Goal: Task Accomplishment & Management: Use online tool/utility

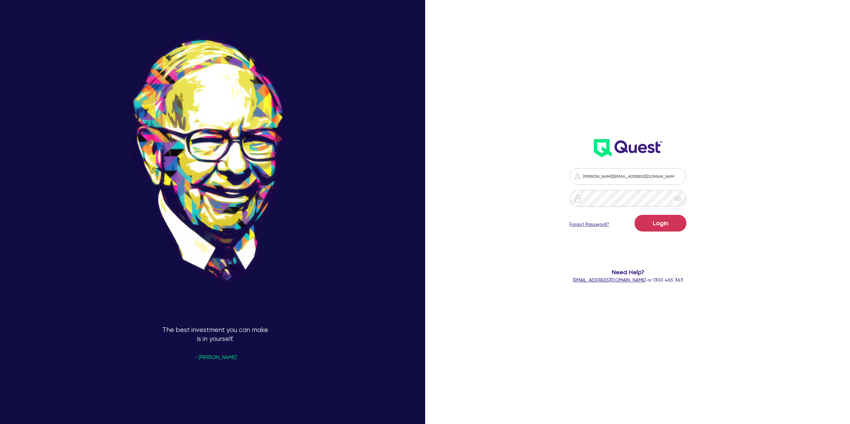
type input "[PERSON_NAME][EMAIL_ADDRESS][DOMAIN_NAME]"
click at [634, 215] on button "Login" at bounding box center [660, 223] width 52 height 17
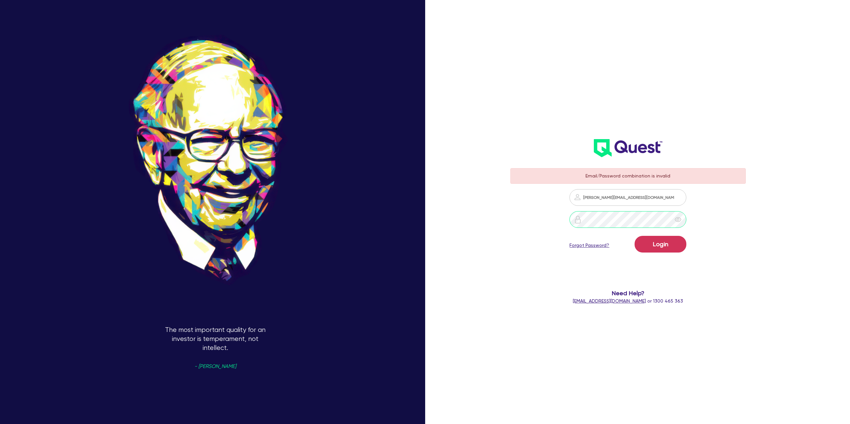
click at [634, 236] on button "Login" at bounding box center [660, 244] width 52 height 17
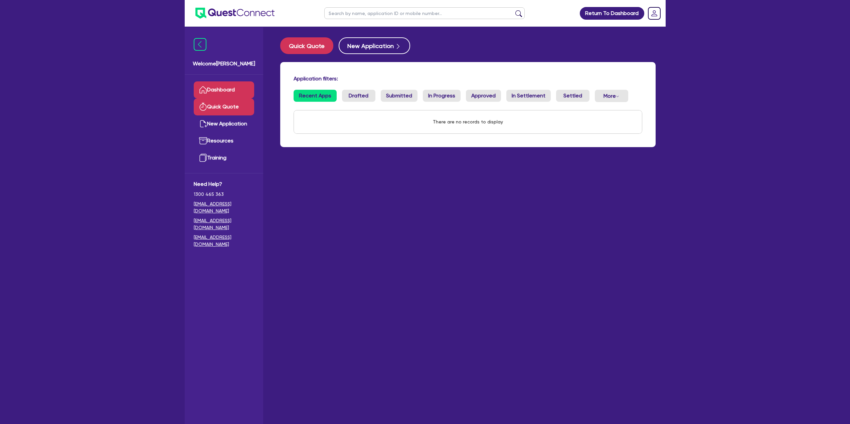
click at [238, 111] on link "Quick Quote" at bounding box center [224, 106] width 60 height 17
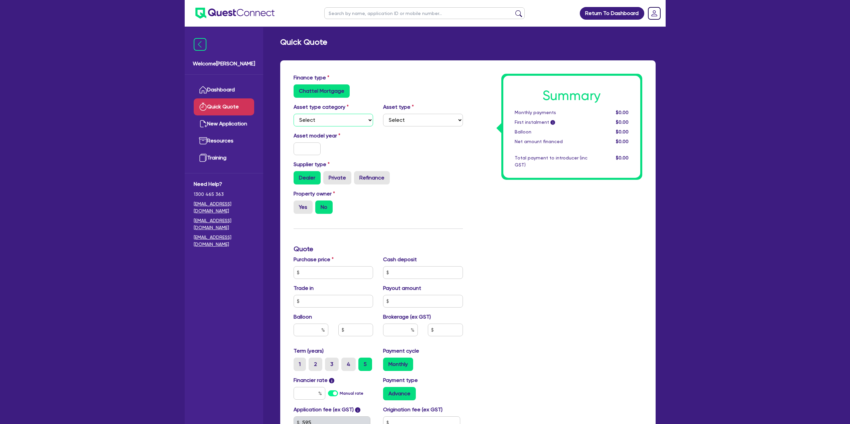
click at [359, 118] on select "Select Cars and light trucks Primary assets Secondary assets Tertiary assets" at bounding box center [333, 120] width 80 height 13
select select "CARS_AND_LIGHT_TRUCKS"
click at [293, 114] on select "Select Cars and light trucks Primary assets Secondary assets Tertiary assets" at bounding box center [333, 120] width 80 height 13
click at [409, 126] on select "Select Passenger vehicles Vans and utes Light trucks up to 4.5 tonne" at bounding box center [423, 120] width 80 height 13
select select "VANS_AND_UTES"
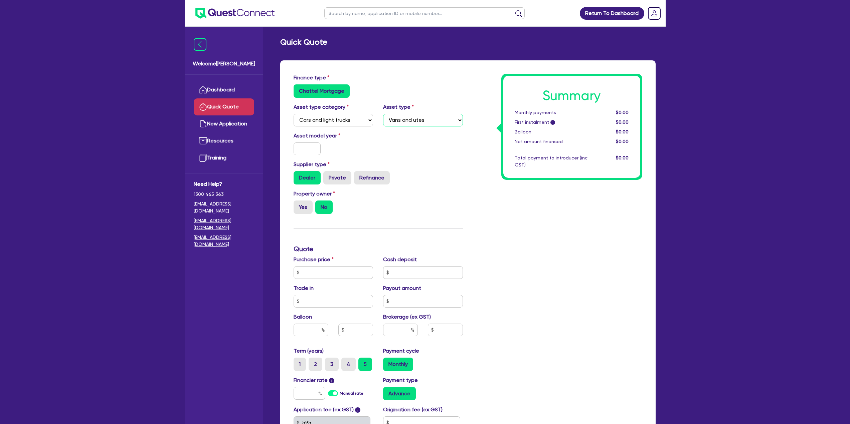
click at [383, 114] on select "Select Passenger vehicles Vans and utes Light trucks up to 4.5 tonne" at bounding box center [423, 120] width 80 height 13
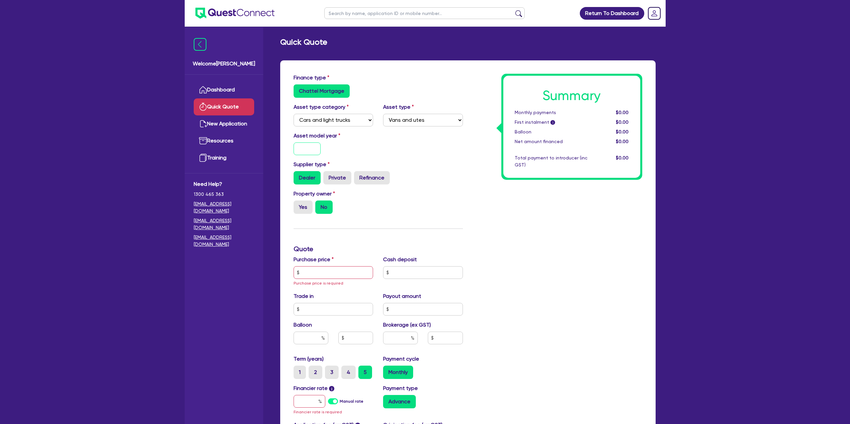
click at [312, 151] on input "text" at bounding box center [306, 149] width 27 height 13
click at [226, 140] on link "Resources" at bounding box center [224, 141] width 60 height 17
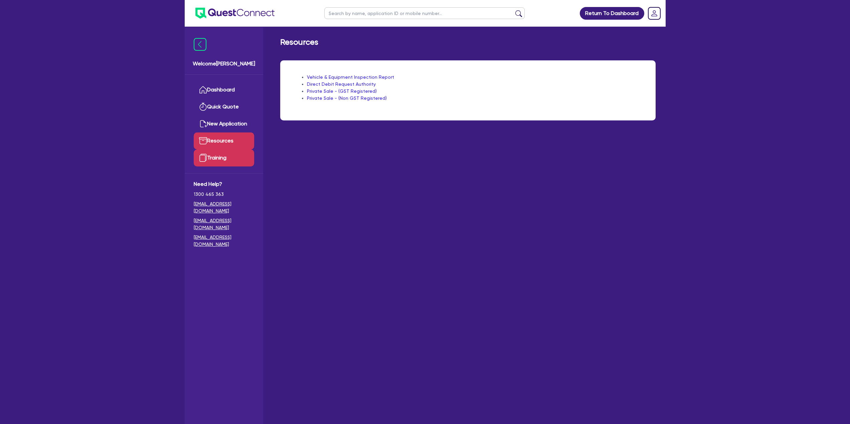
click at [212, 150] on link "Training" at bounding box center [224, 158] width 60 height 17
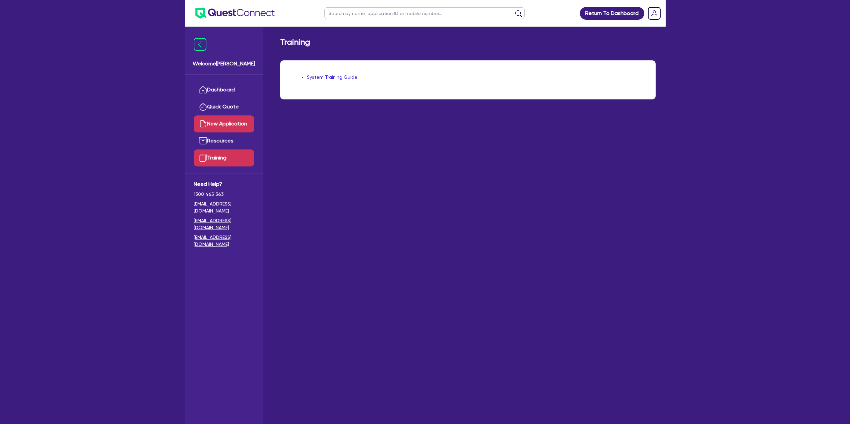
click at [243, 125] on link "New Application" at bounding box center [224, 123] width 60 height 17
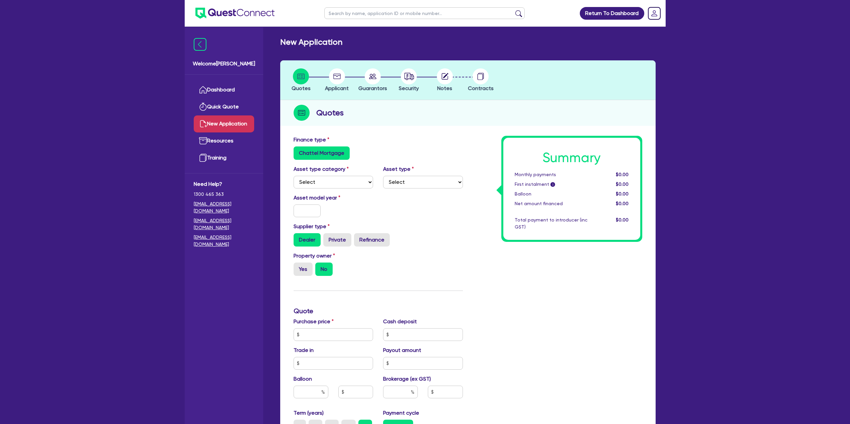
click at [221, 109] on link "Quick Quote" at bounding box center [224, 106] width 60 height 17
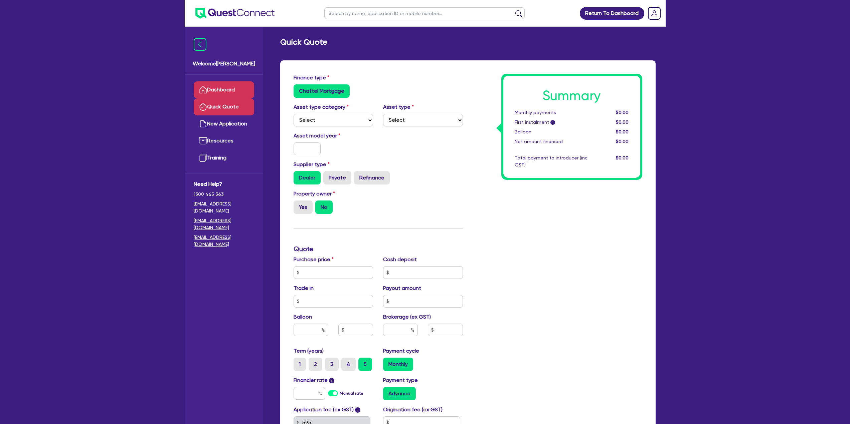
click at [224, 86] on link "Dashboard" at bounding box center [224, 89] width 60 height 17
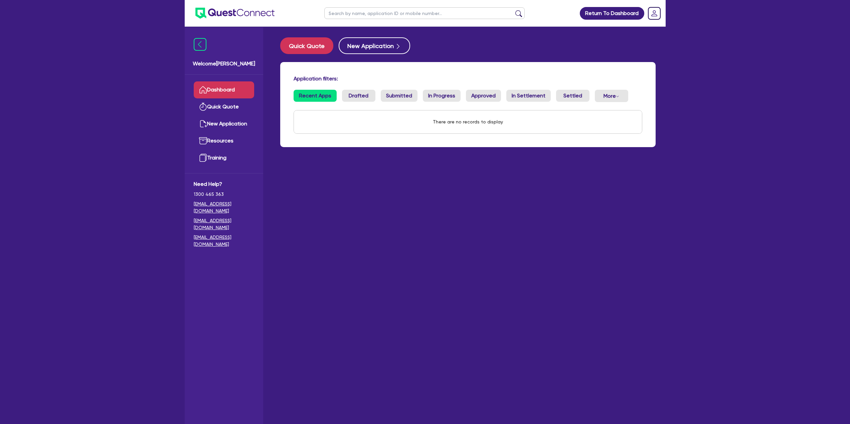
click at [261, 17] on img at bounding box center [234, 13] width 79 height 11
